Goal: Information Seeking & Learning: Learn about a topic

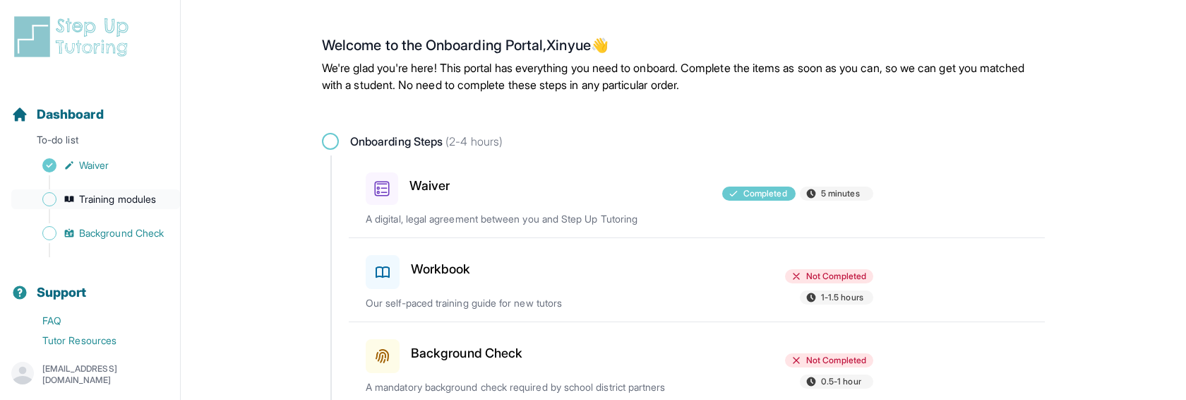
click at [130, 198] on span "Training modules" at bounding box center [117, 199] width 77 height 14
